Goal: Task Accomplishment & Management: Manage account settings

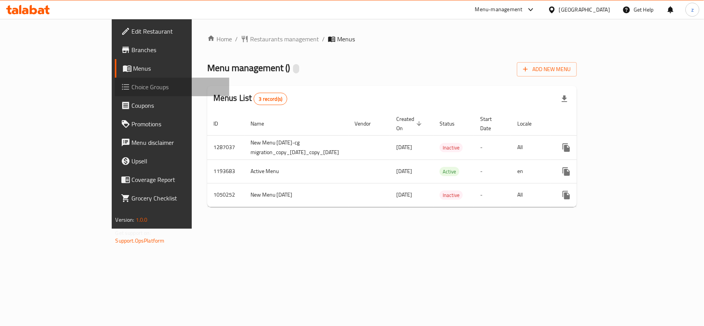
click at [132, 88] on span "Choice Groups" at bounding box center [177, 86] width 91 height 9
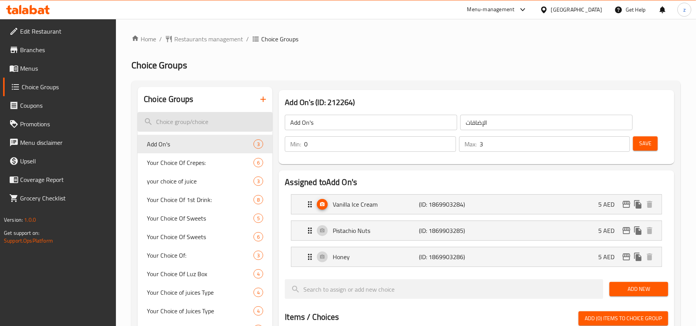
click at [182, 123] on input "search" at bounding box center [205, 122] width 135 height 20
paste input "The Perfect match"
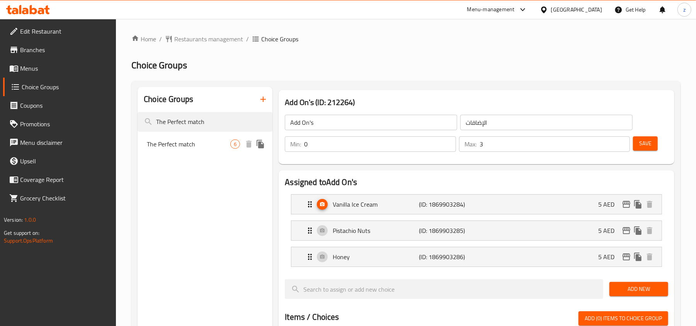
type input "The Perfect match"
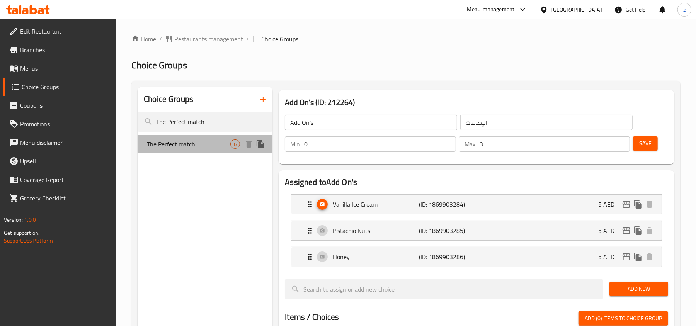
click at [195, 148] on span "The Perfect match" at bounding box center [188, 144] width 83 height 9
type input "The Perfect match"
type input "تطابق مثالي"
type input "1"
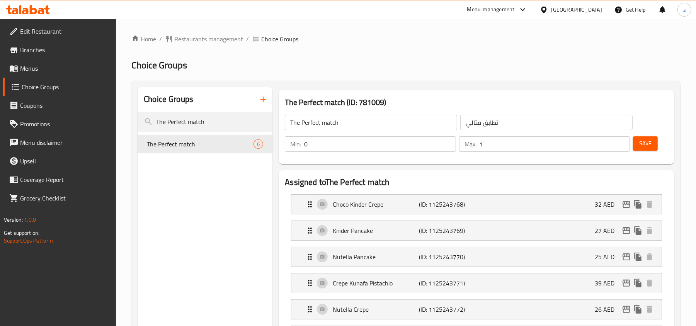
click at [214, 132] on nav "The Perfect match 6" at bounding box center [205, 144] width 135 height 25
click at [213, 122] on input "The Perfect match" at bounding box center [205, 122] width 135 height 20
paste input "Refreshing And Revitalizing"
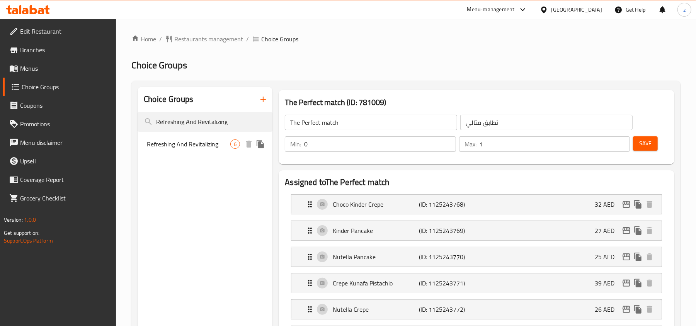
type input "Refreshing And Revitalizing"
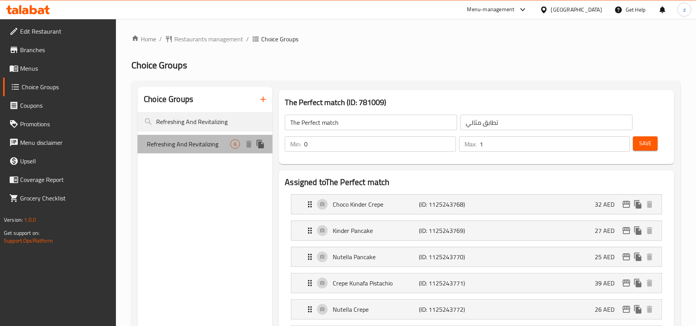
click at [201, 145] on span "Refreshing And Revitalizing" at bounding box center [188, 144] width 83 height 9
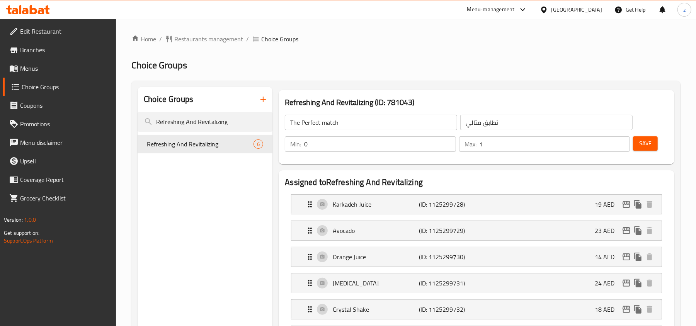
type input "Refreshing And Revitalizing"
type input "منعش وإحياء"
type input "6"
drag, startPoint x: 208, startPoint y: 107, endPoint x: 204, endPoint y: 122, distance: 15.4
click at [207, 111] on div "Choice Groups" at bounding box center [205, 99] width 135 height 25
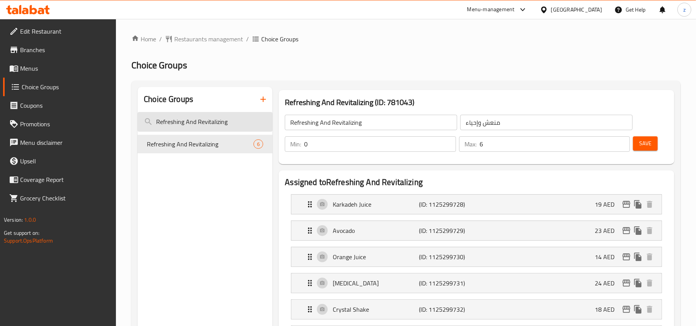
click at [204, 122] on input "Refreshing And Revitalizing" at bounding box center [205, 122] width 135 height 20
paste input "Sweeten it up"
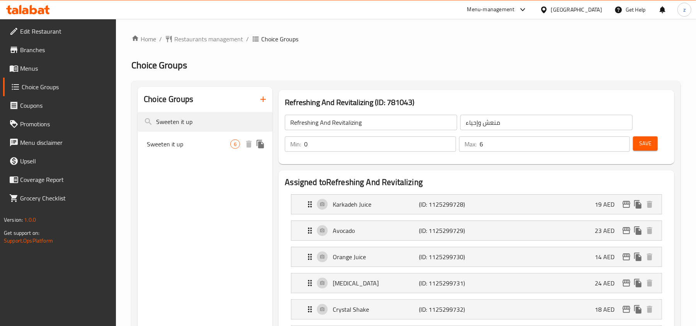
type input "Sweeten it up"
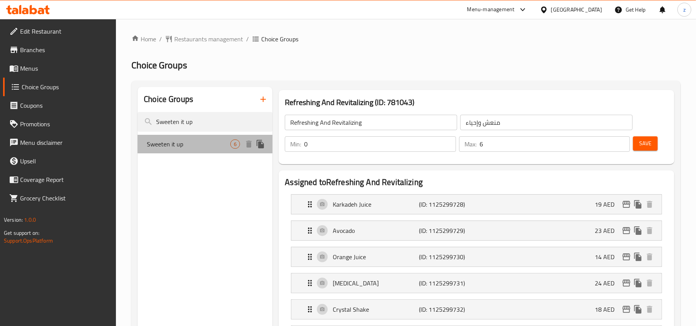
click at [207, 150] on div "Sweeten it up 6" at bounding box center [205, 144] width 135 height 19
type input "Sweeten it up"
type input "زيدها حلا"
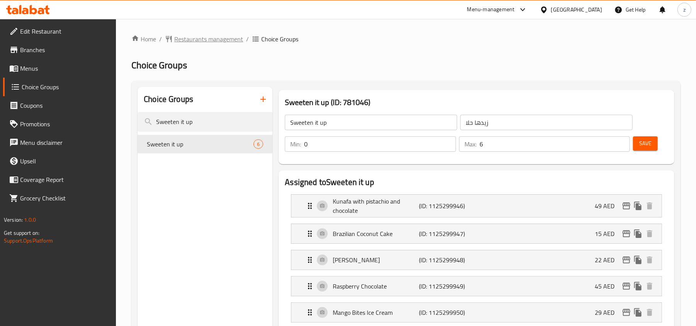
click at [209, 44] on span "Restaurants management" at bounding box center [208, 38] width 69 height 9
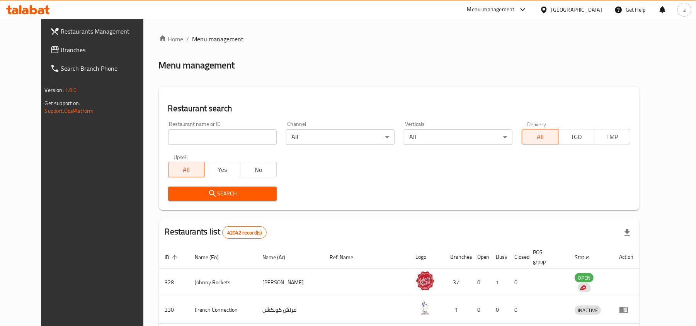
click at [76, 53] on span "Branches" at bounding box center [106, 49] width 90 height 9
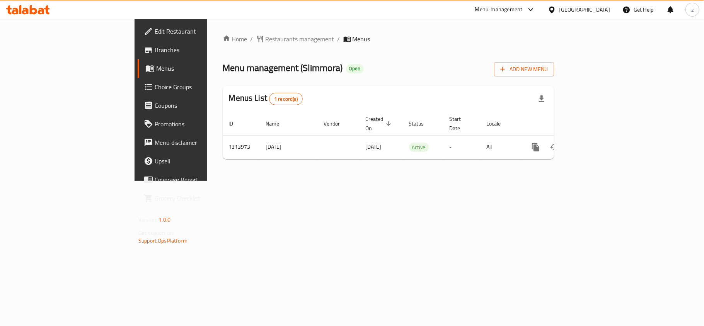
click at [155, 87] on span "Choice Groups" at bounding box center [200, 86] width 91 height 9
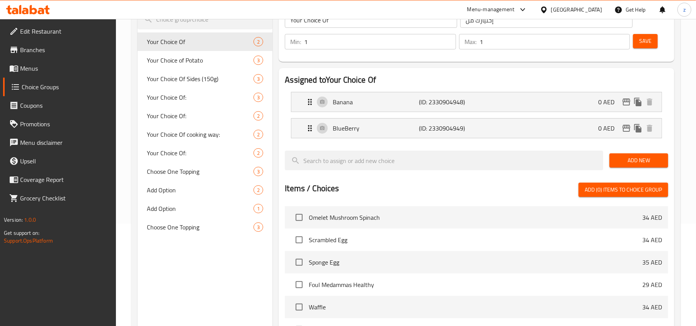
scroll to position [103, 0]
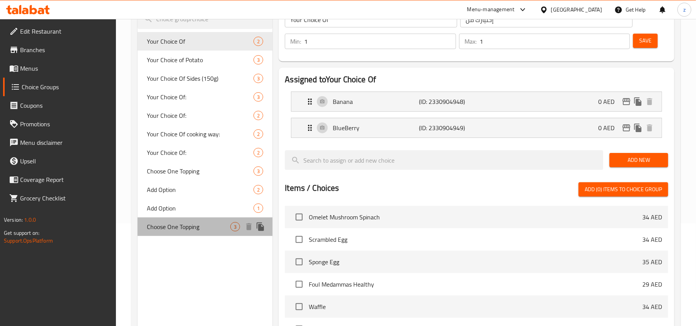
click at [184, 220] on div "Choose One Topping 3" at bounding box center [205, 227] width 135 height 19
type input "Choose One Topping"
type input "خيار واحد من الاضافات"
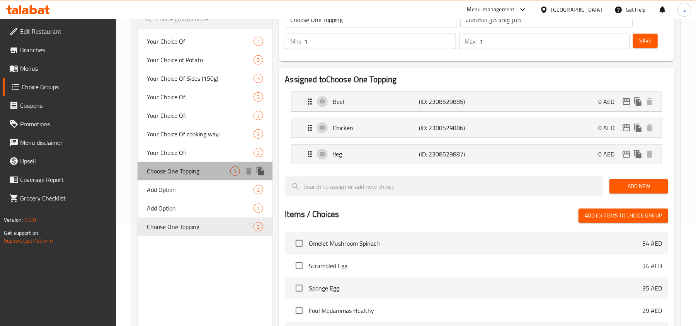
click at [194, 172] on span "Choose One Topping" at bounding box center [188, 171] width 83 height 9
